Goal: Task Accomplishment & Management: Manage account settings

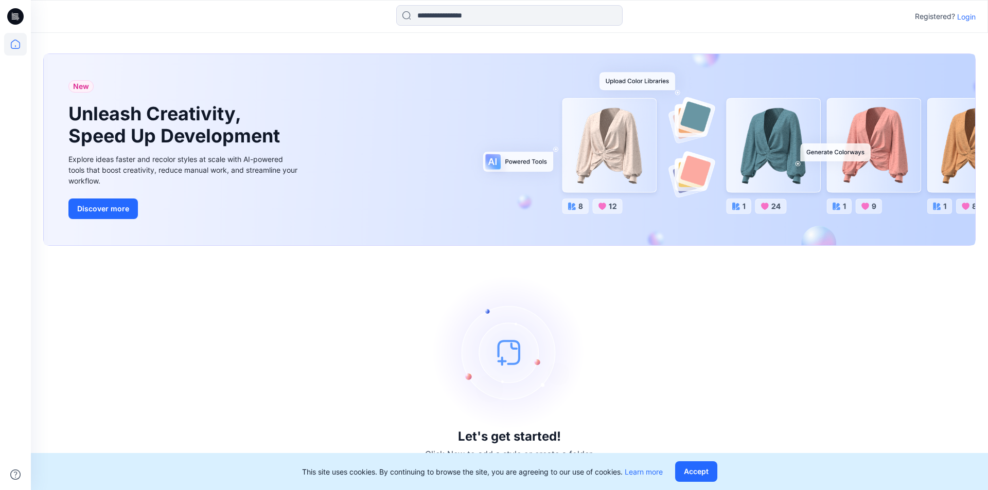
click at [971, 21] on p "Login" at bounding box center [966, 16] width 19 height 11
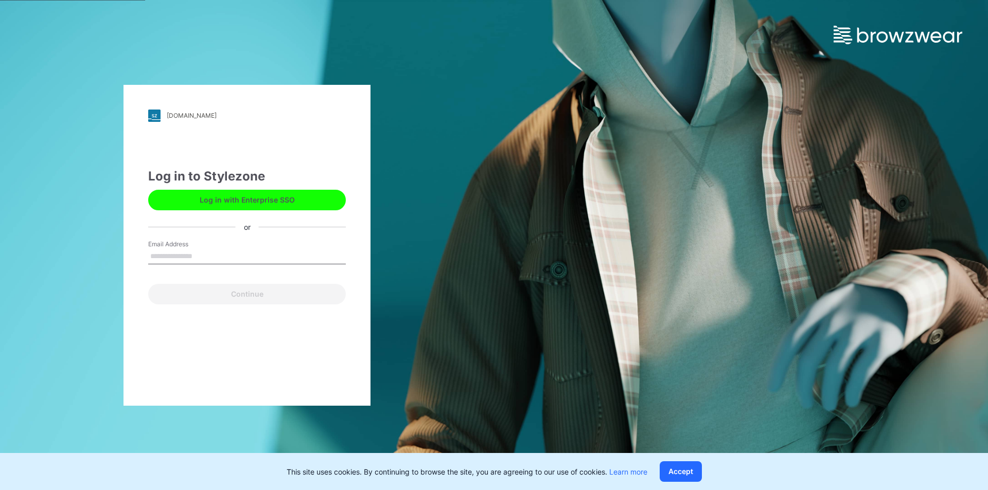
click at [216, 256] on input "Email Address" at bounding box center [247, 256] width 198 height 15
type input "**********"
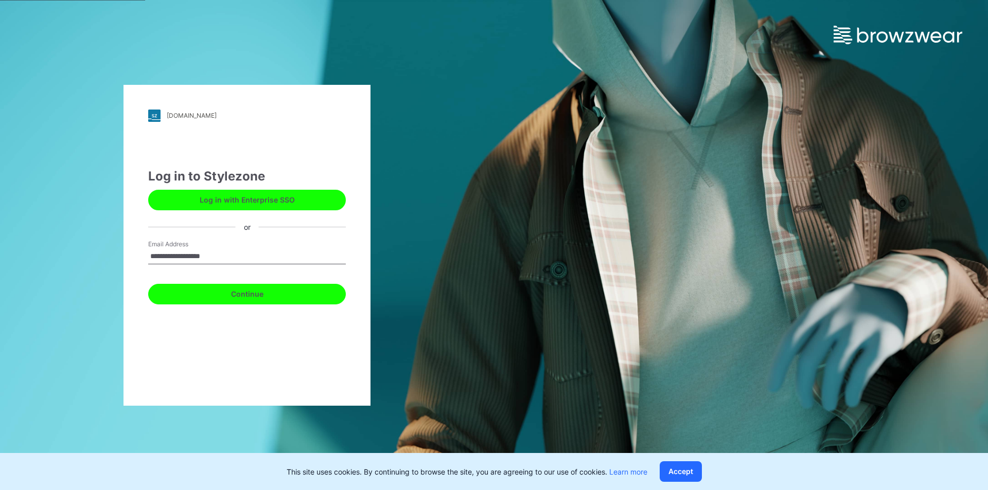
click at [232, 291] on button "Continue" at bounding box center [247, 294] width 198 height 21
